Goal: Find specific page/section

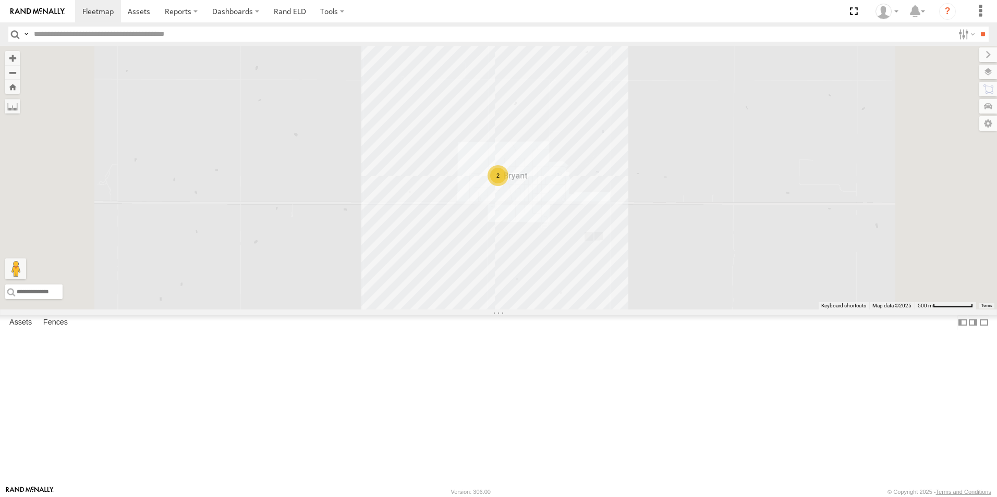
click at [0, 0] on link at bounding box center [0, 0] width 0 height 0
click at [141, 11] on span at bounding box center [139, 11] width 22 height 10
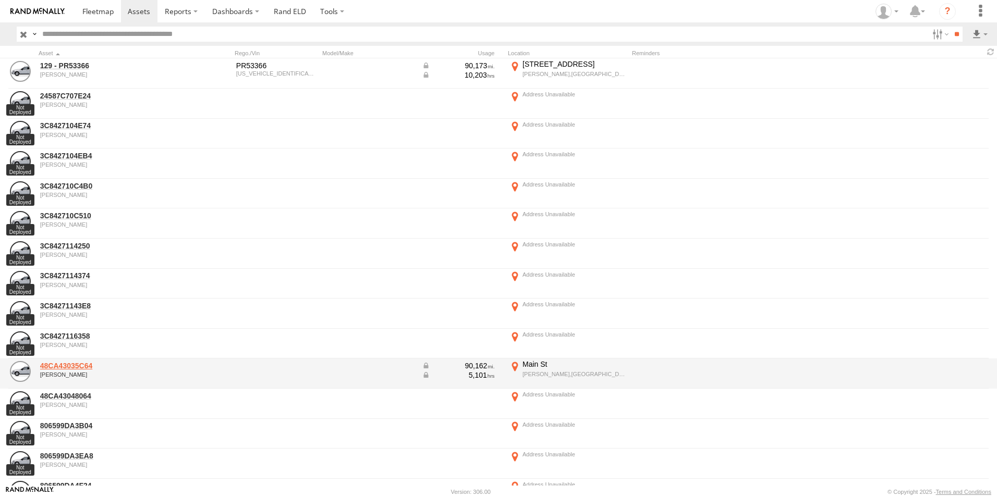
click at [77, 368] on link "48CA43035C64" at bounding box center [111, 365] width 143 height 9
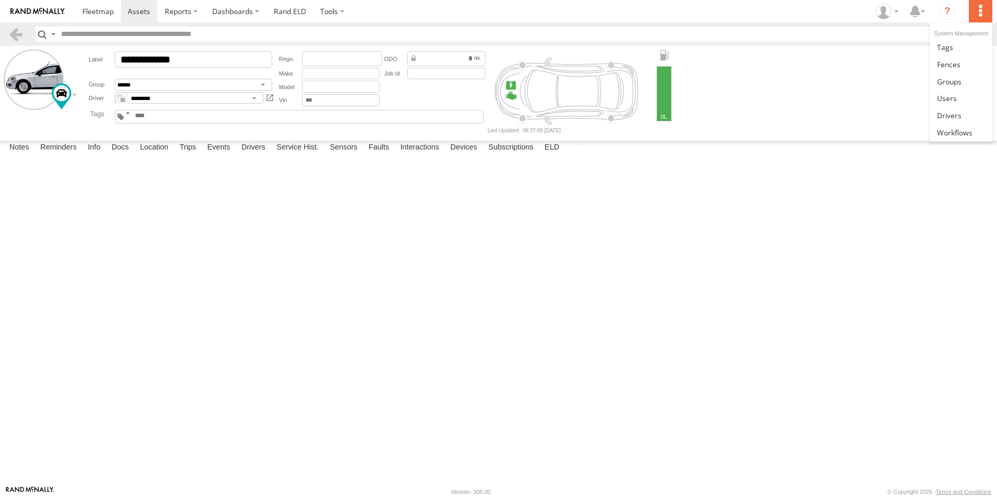
click at [983, 16] on label at bounding box center [979, 11] width 23 height 22
click at [26, 13] on img at bounding box center [37, 11] width 54 height 7
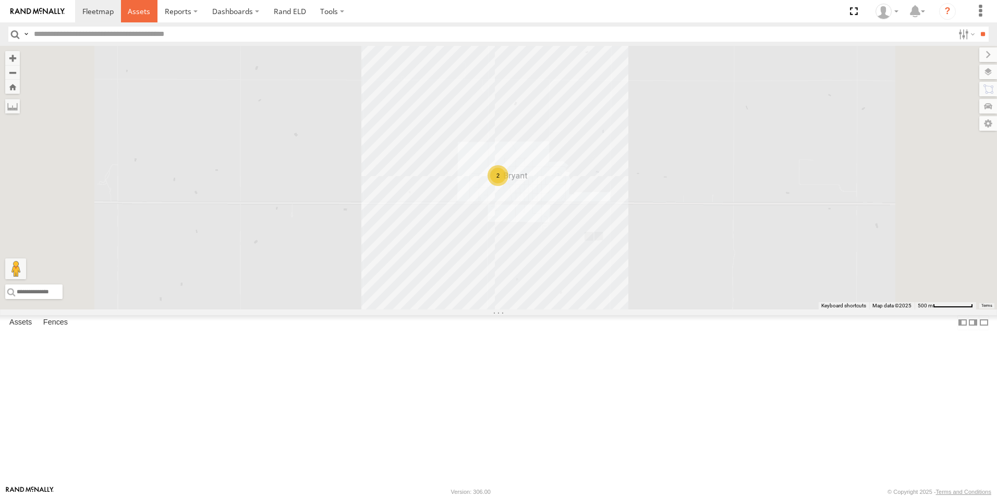
click at [132, 14] on span at bounding box center [139, 11] width 22 height 10
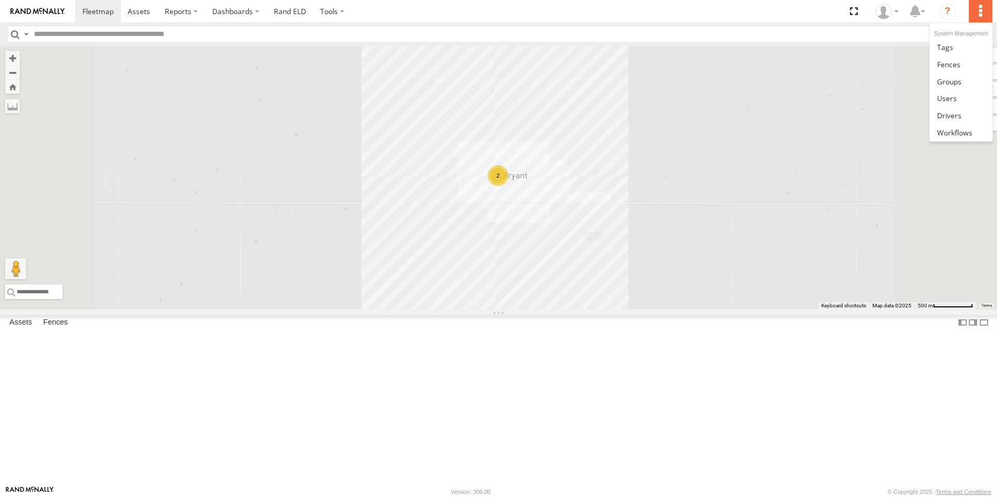
click at [973, 20] on label at bounding box center [979, 11] width 23 height 22
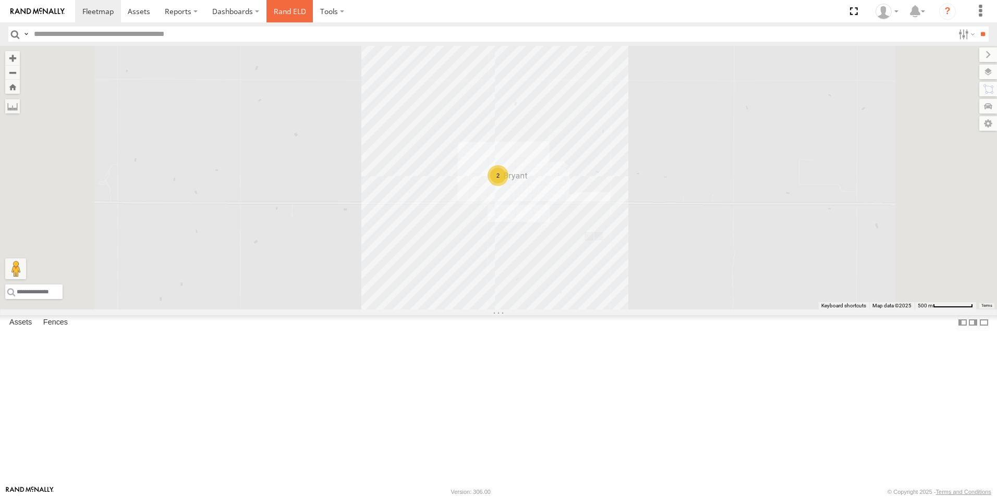
click at [296, 15] on link "Rand ELD" at bounding box center [289, 11] width 47 height 22
